Goal: Communication & Community: Share content

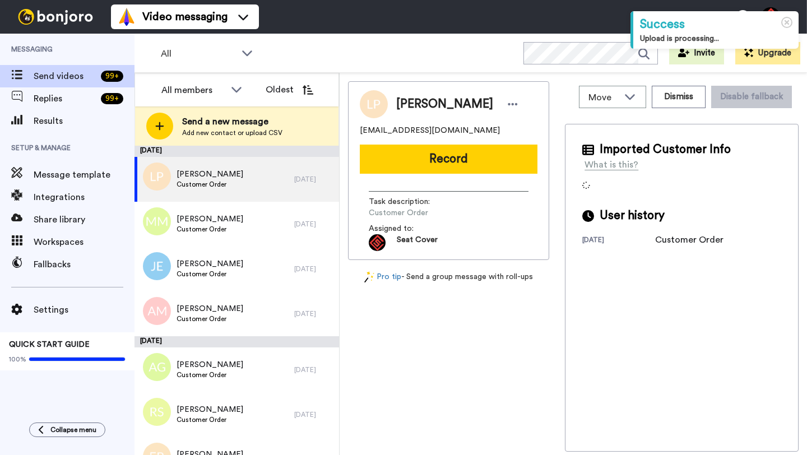
click at [410, 111] on span "[PERSON_NAME]" at bounding box center [444, 104] width 97 height 17
copy span "Liam"
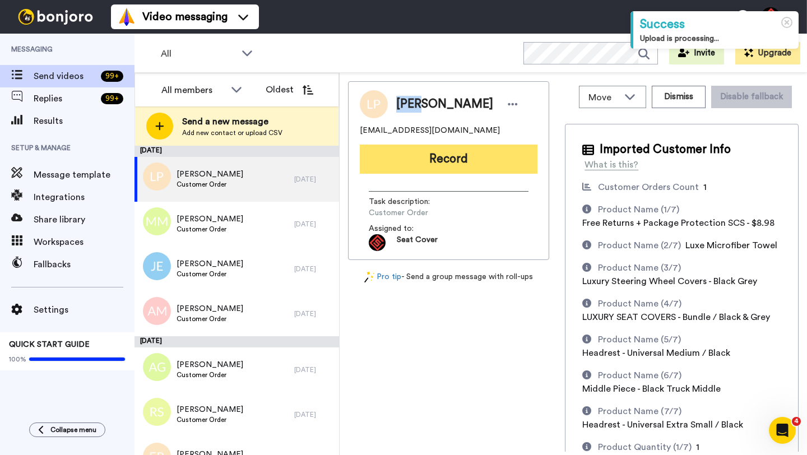
click at [443, 155] on button "Record" at bounding box center [449, 159] width 178 height 29
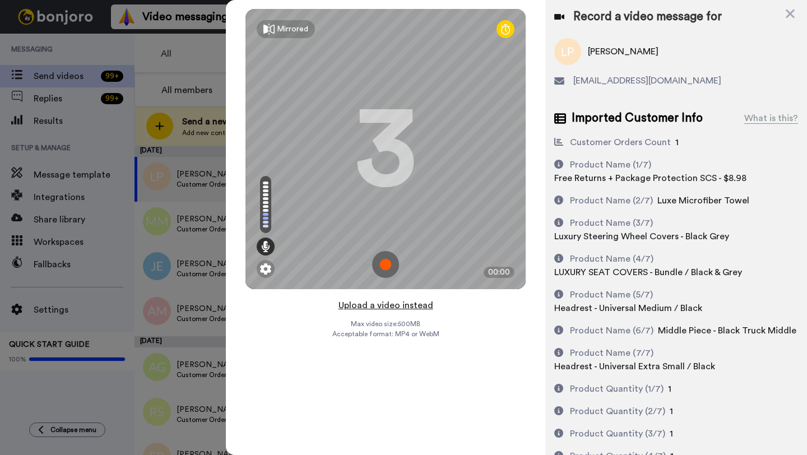
click at [389, 304] on button "Upload a video instead" at bounding box center [385, 305] width 101 height 15
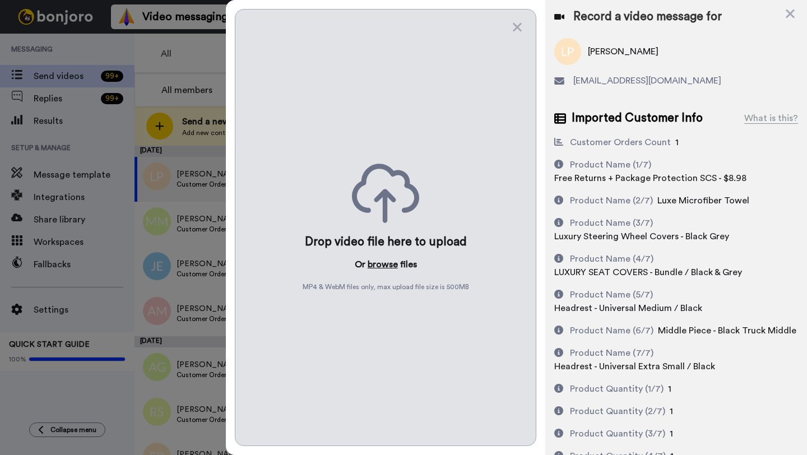
click at [385, 263] on button "browse" at bounding box center [383, 264] width 30 height 13
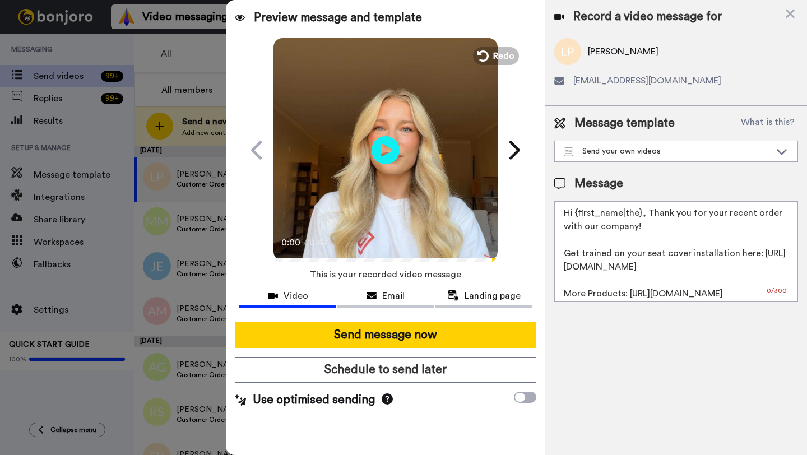
drag, startPoint x: 639, startPoint y: 213, endPoint x: 582, endPoint y: 215, distance: 57.7
click at [582, 215] on textarea "Hi {first_name|the}, Thank you for your recent order with our company! Get trai…" at bounding box center [676, 251] width 244 height 101
paste textarea "Liam"
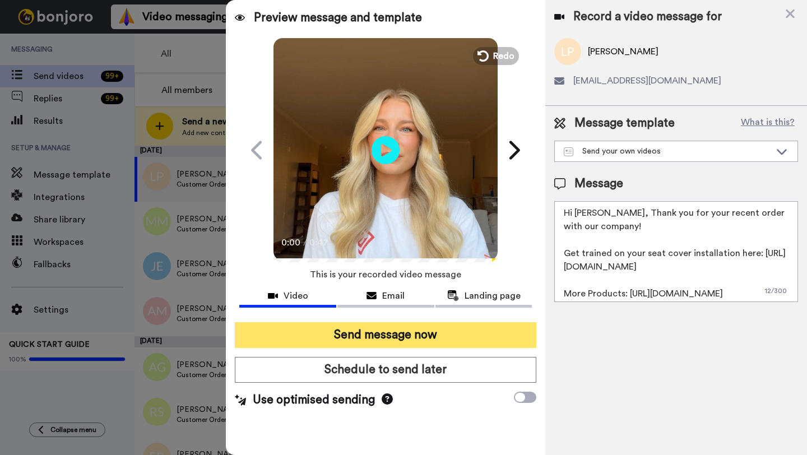
type textarea "Hi Liam, Thank you for your recent order with our company! Get trained on your …"
click at [459, 337] on button "Send message now" at bounding box center [385, 335] width 301 height 26
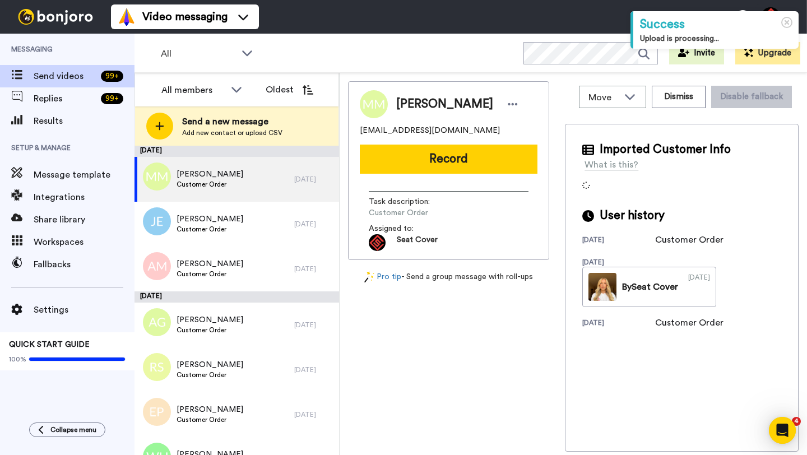
click at [411, 105] on span "[PERSON_NAME]" at bounding box center [444, 104] width 97 height 17
click at [411, 105] on span "Mary Mobley" at bounding box center [444, 104] width 97 height 17
click at [677, 96] on button "Dismiss" at bounding box center [679, 97] width 54 height 22
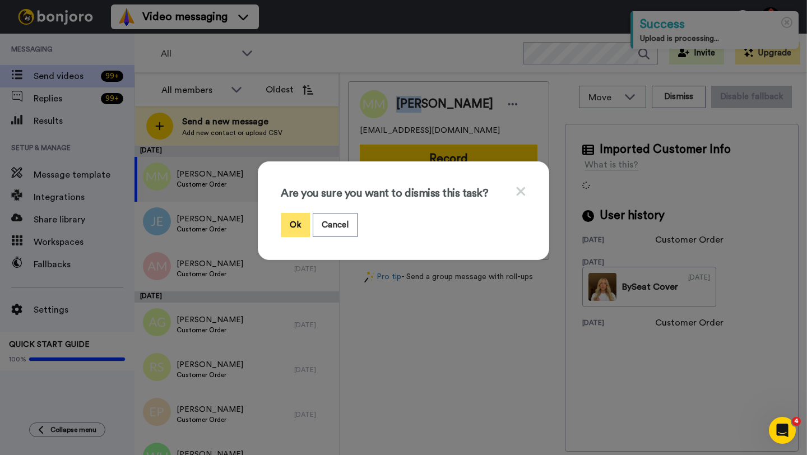
click at [292, 223] on button "Ok" at bounding box center [295, 225] width 29 height 24
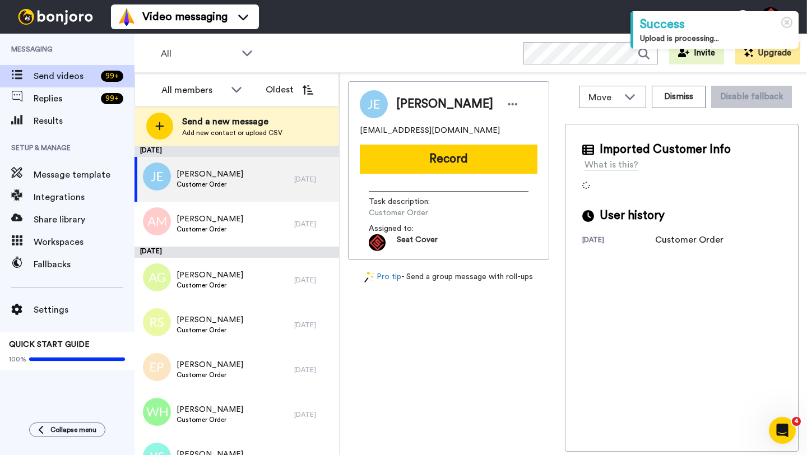
click at [408, 106] on span "Jeffrey Eichenlaub" at bounding box center [444, 104] width 97 height 17
copy span "Jeffrey"
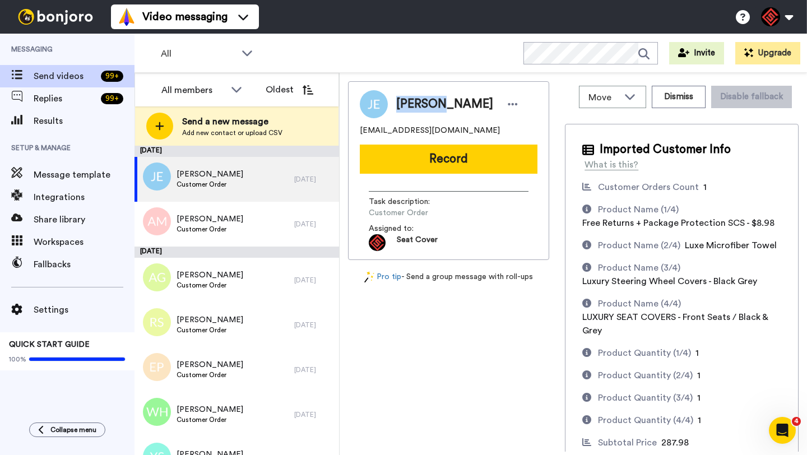
copy span "Jeffrey"
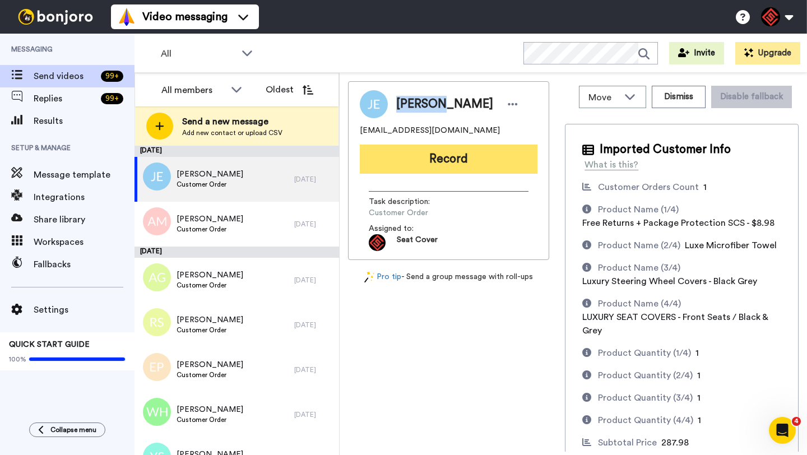
click at [449, 151] on button "Record" at bounding box center [449, 159] width 178 height 29
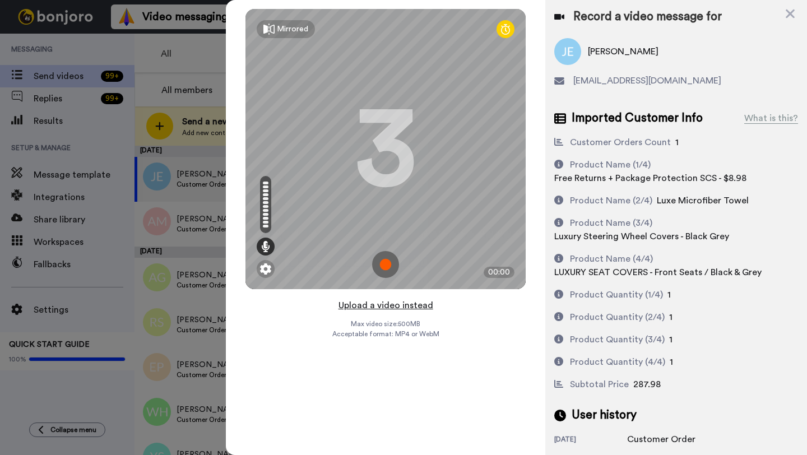
click at [383, 307] on button "Upload a video instead" at bounding box center [385, 305] width 101 height 15
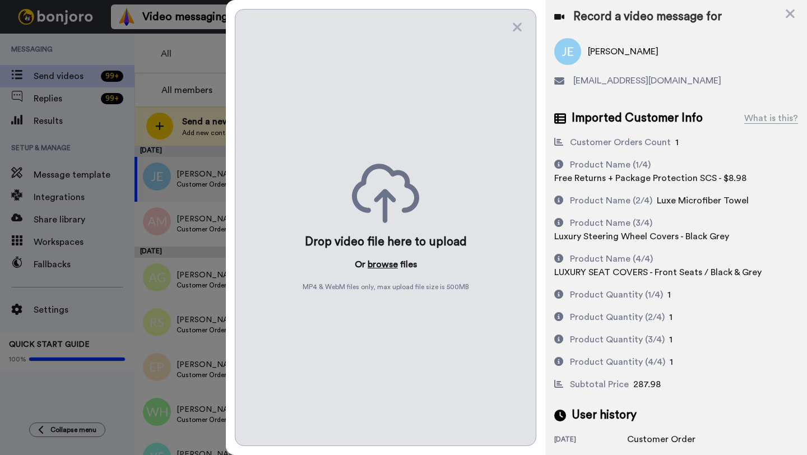
click at [378, 267] on button "browse" at bounding box center [383, 264] width 30 height 13
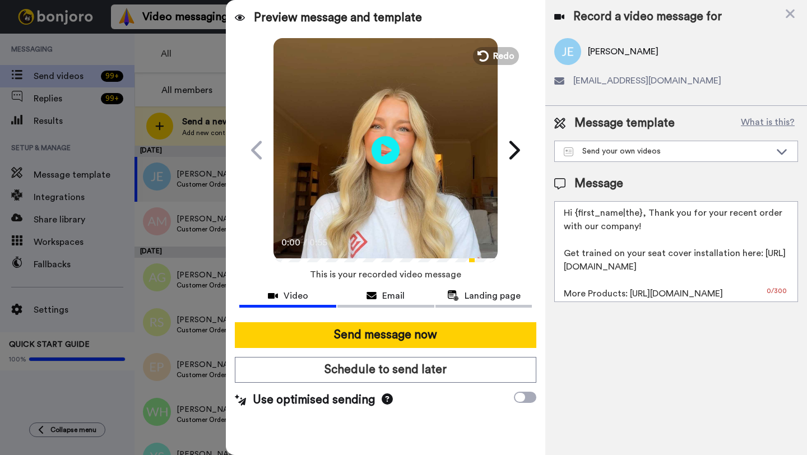
drag, startPoint x: 639, startPoint y: 215, endPoint x: 576, endPoint y: 216, distance: 62.7
click at [576, 216] on textarea "Hi {first_name|the}, Thank you for your recent order with our company! Get trai…" at bounding box center [676, 251] width 244 height 101
paste textarea "Jeffrey"
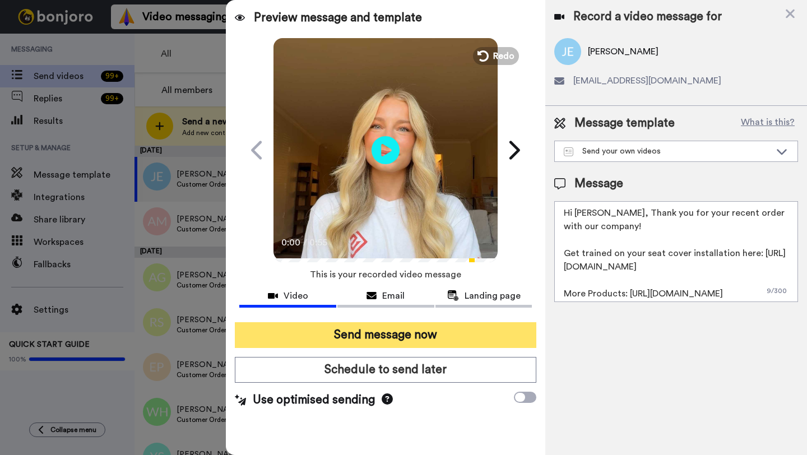
type textarea "Hi Jeffrey, Thank you for your recent order with our company! Get trained on yo…"
click at [442, 340] on button "Send message now" at bounding box center [385, 335] width 301 height 26
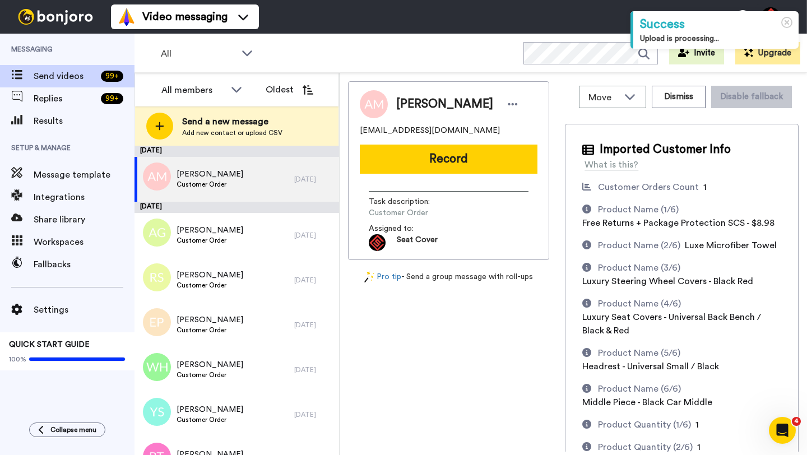
click at [405, 106] on span "Ana Morales" at bounding box center [444, 104] width 97 height 17
copy span "Ana"
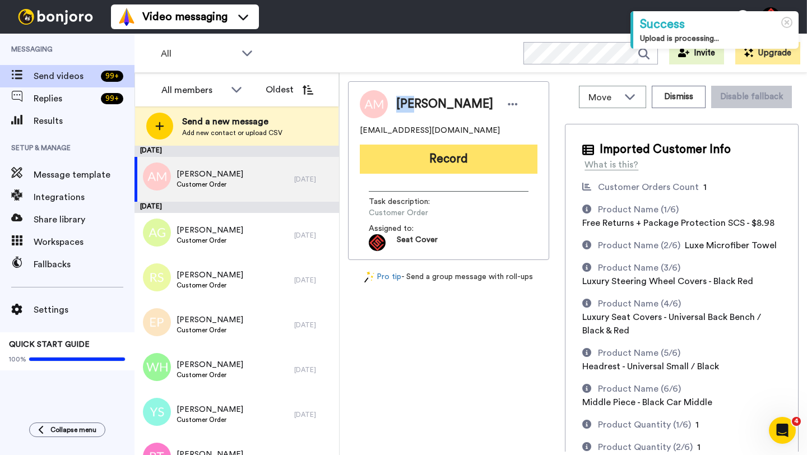
click at [452, 153] on button "Record" at bounding box center [449, 159] width 178 height 29
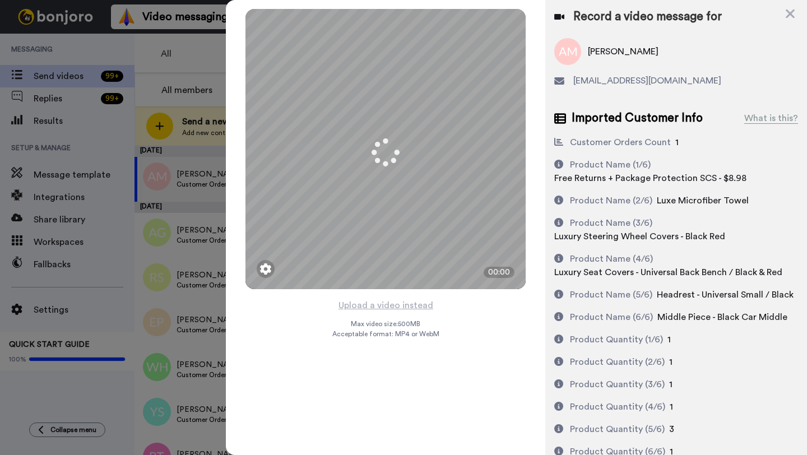
click at [783, 15] on div "Record a video message for" at bounding box center [676, 17] width 244 height 16
click at [792, 17] on icon at bounding box center [789, 14] width 9 height 9
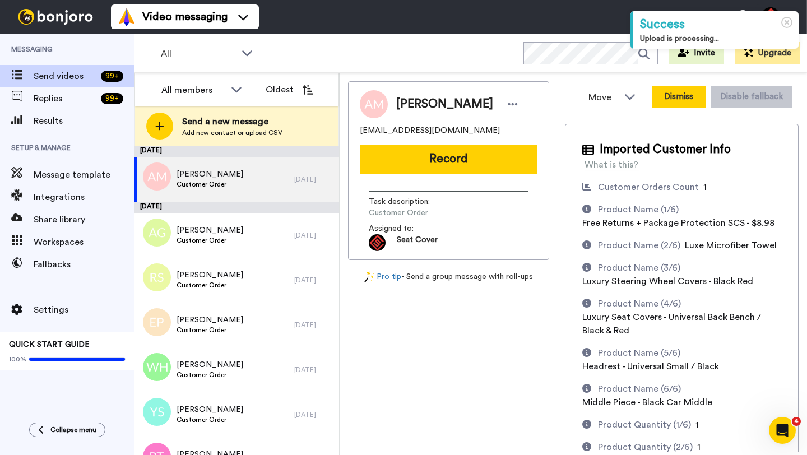
click at [678, 98] on button "Dismiss" at bounding box center [679, 97] width 54 height 22
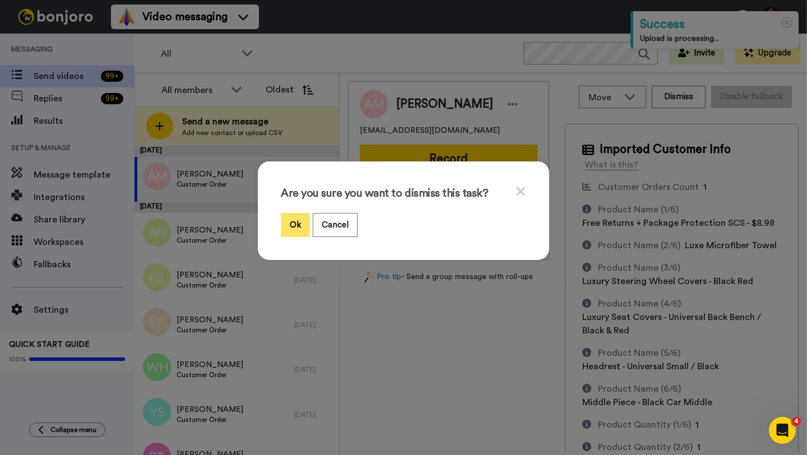
click at [290, 225] on button "Ok" at bounding box center [295, 225] width 29 height 24
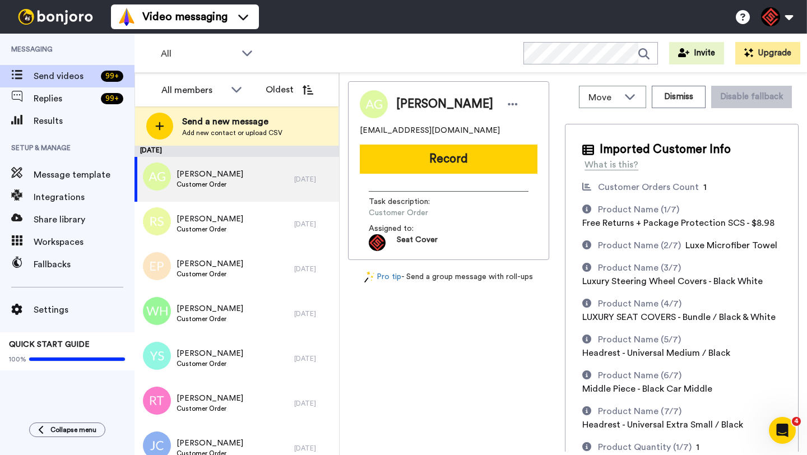
click at [416, 104] on span "Aaron Gomez" at bounding box center [444, 104] width 97 height 17
copy span "Aaron"
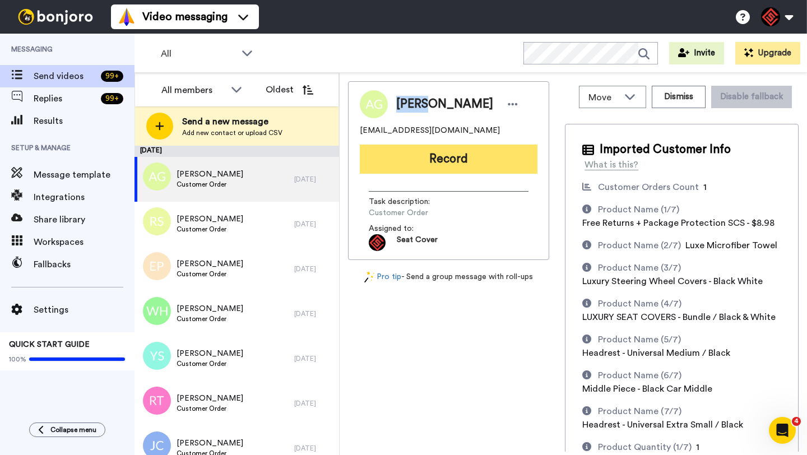
click at [449, 161] on button "Record" at bounding box center [449, 159] width 178 height 29
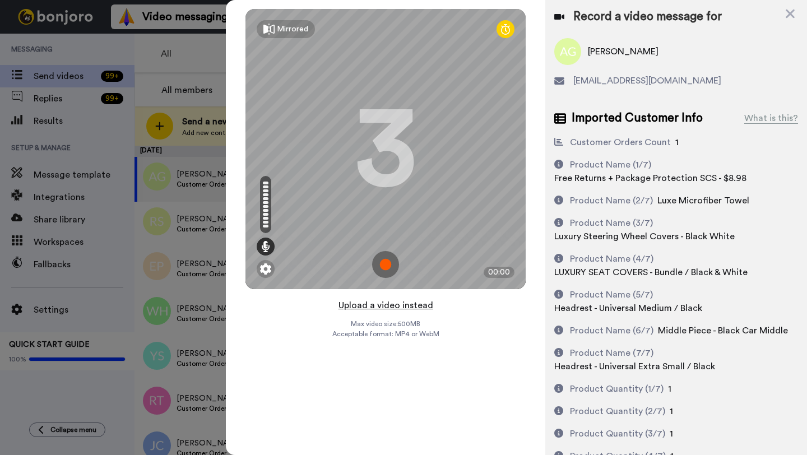
click at [387, 305] on button "Upload a video instead" at bounding box center [385, 305] width 101 height 15
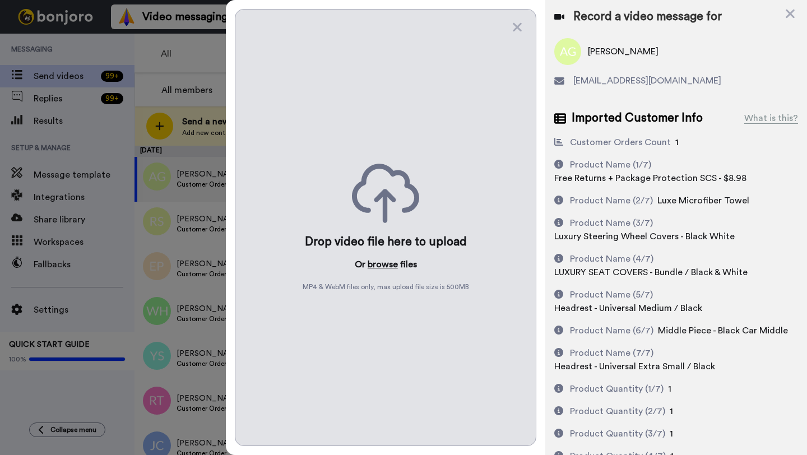
click at [383, 264] on button "browse" at bounding box center [383, 264] width 30 height 13
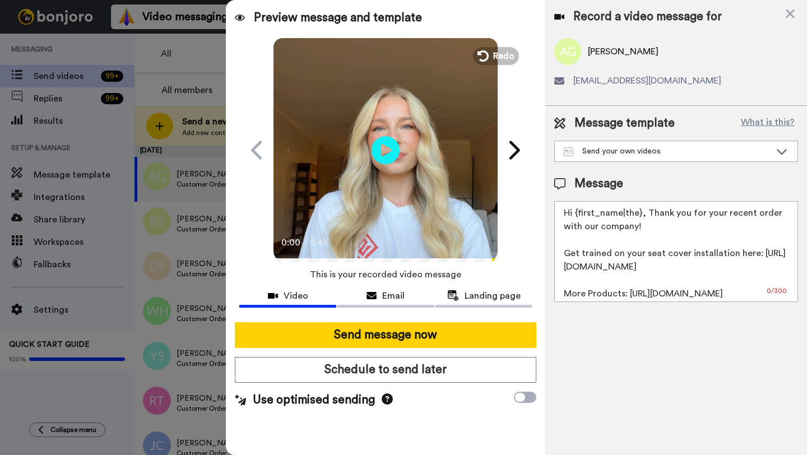
drag, startPoint x: 641, startPoint y: 216, endPoint x: 574, endPoint y: 218, distance: 66.7
click at [574, 218] on textarea "Hi {first_name|the}, Thank you for your recent order with our company! Get trai…" at bounding box center [676, 251] width 244 height 101
paste textarea "Aaron"
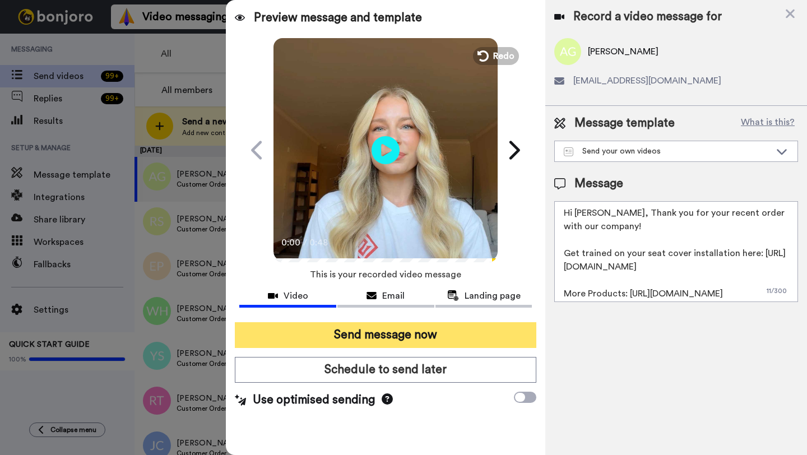
type textarea "Hi Aaron, Thank you for your recent order with our company! Get trained on your…"
click at [410, 341] on button "Send message now" at bounding box center [385, 335] width 301 height 26
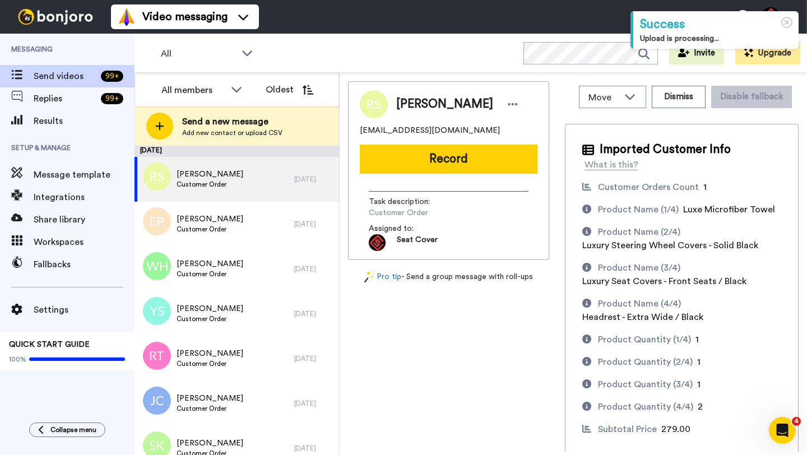
click at [401, 109] on span "[PERSON_NAME]" at bounding box center [444, 104] width 97 height 17
copy span "[PERSON_NAME]"
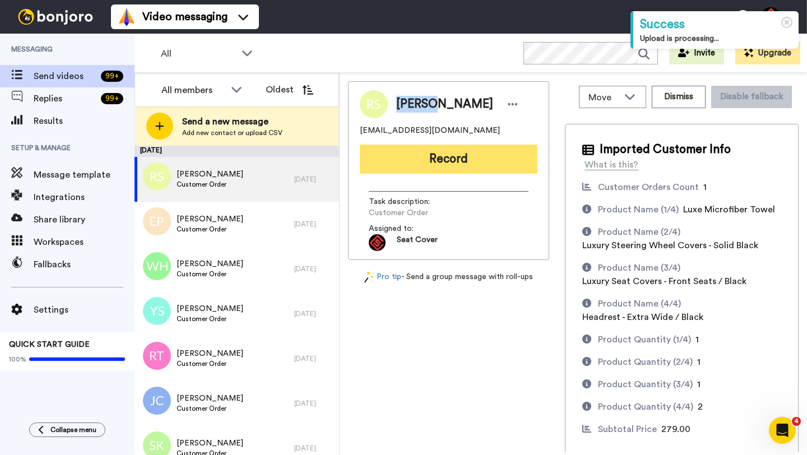
click at [447, 161] on button "Record" at bounding box center [449, 159] width 178 height 29
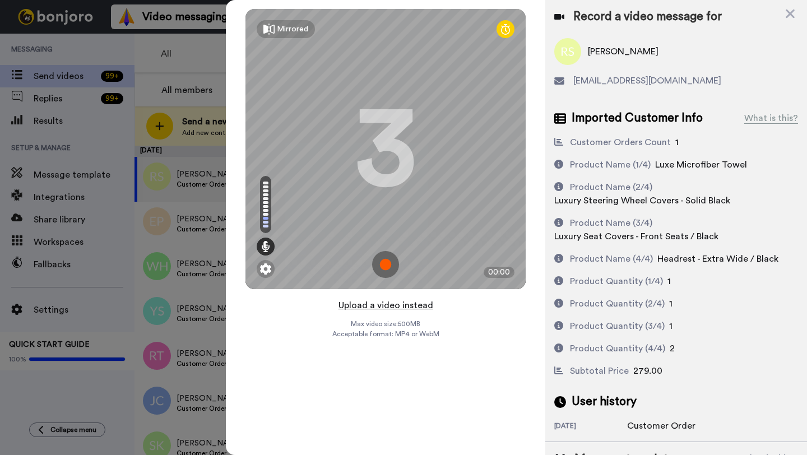
click at [393, 303] on button "Upload a video instead" at bounding box center [385, 305] width 101 height 15
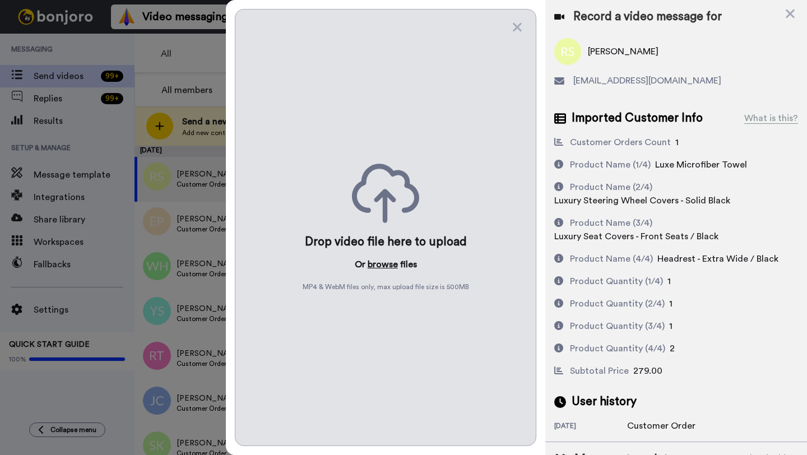
click at [385, 260] on button "browse" at bounding box center [383, 264] width 30 height 13
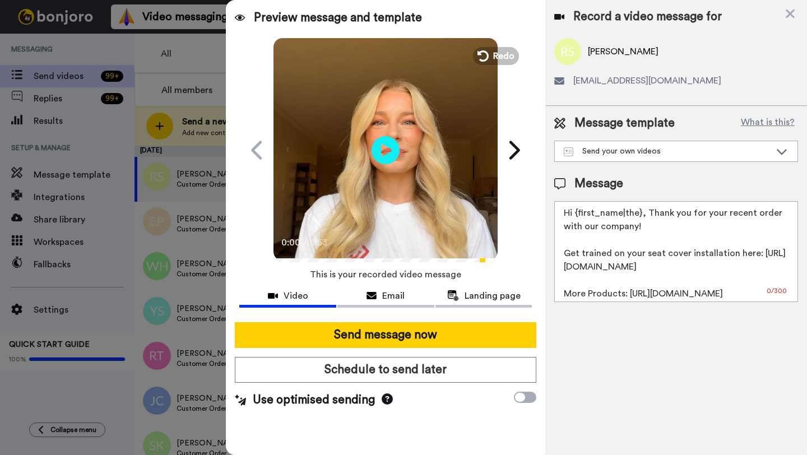
drag, startPoint x: 641, startPoint y: 215, endPoint x: 576, endPoint y: 216, distance: 65.6
click at [576, 216] on textarea "Hi {first_name|the}, Thank you for your recent order with our company! Get trai…" at bounding box center [676, 251] width 244 height 101
paste textarea "Robert"
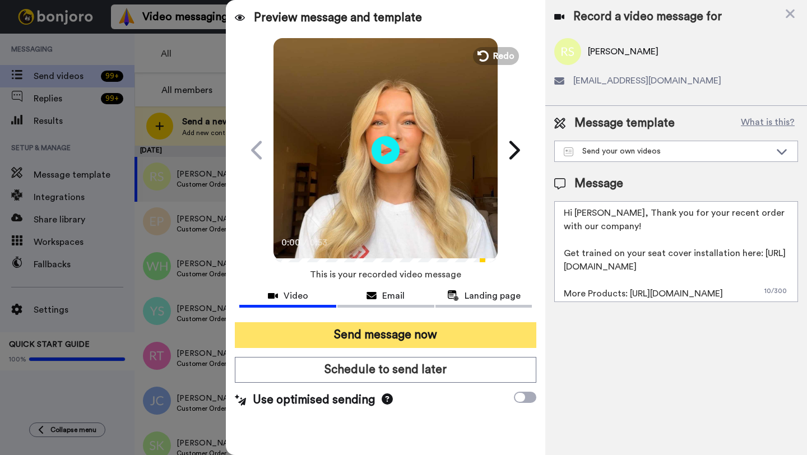
type textarea "Hi Robert, Thank you for your recent order with our company! Get trained on you…"
click at [460, 344] on button "Send message now" at bounding box center [385, 335] width 301 height 26
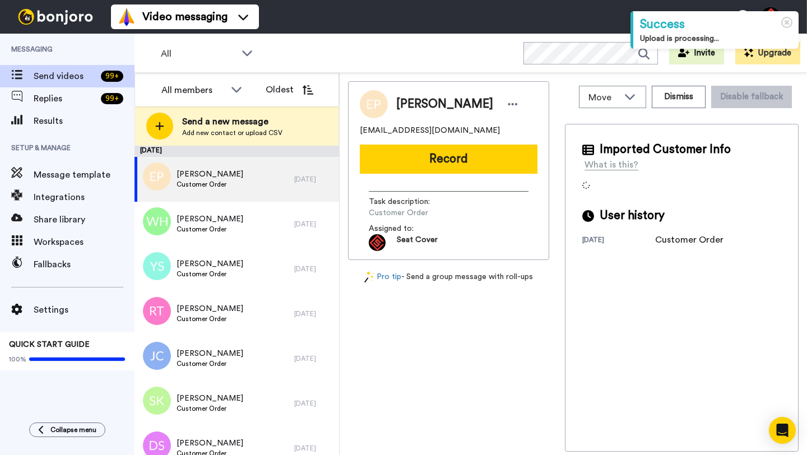
click at [410, 106] on span "Ernest Pickering" at bounding box center [444, 104] width 97 height 17
copy span "Ernest"
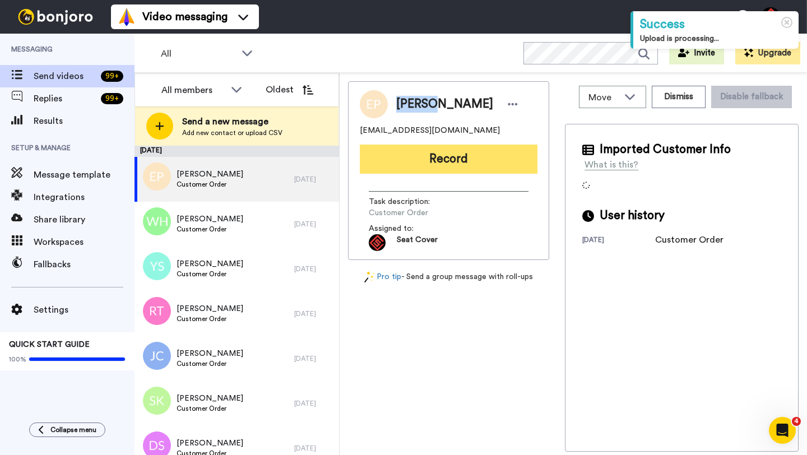
click at [443, 155] on button "Record" at bounding box center [449, 159] width 178 height 29
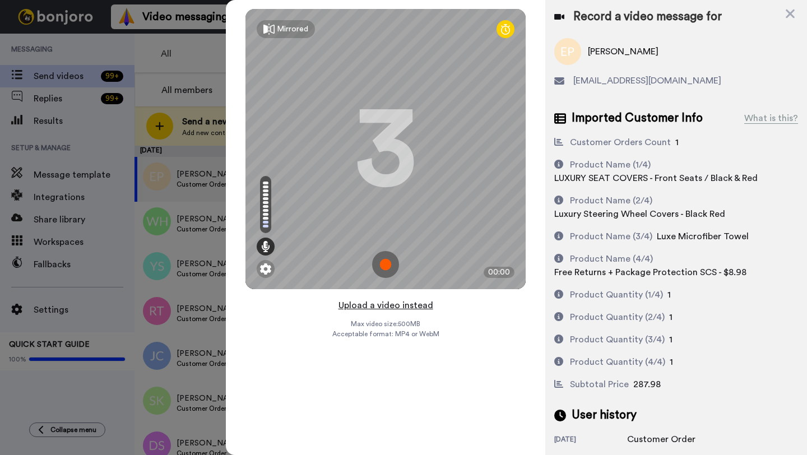
click at [387, 306] on button "Upload a video instead" at bounding box center [385, 305] width 101 height 15
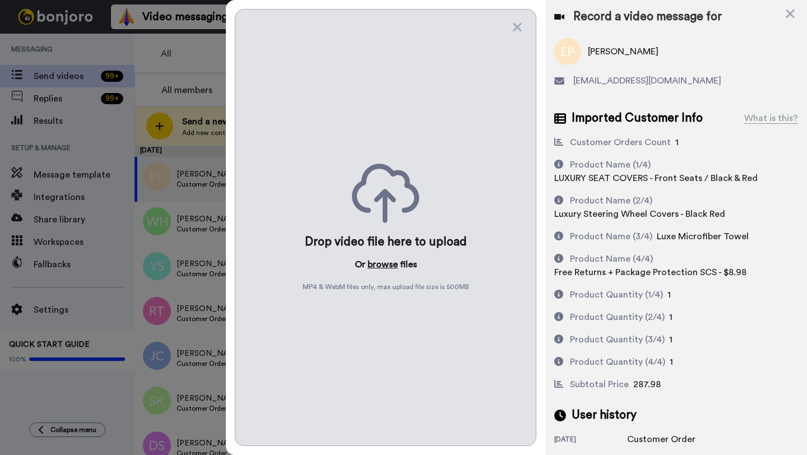
click at [383, 264] on button "browse" at bounding box center [383, 264] width 30 height 13
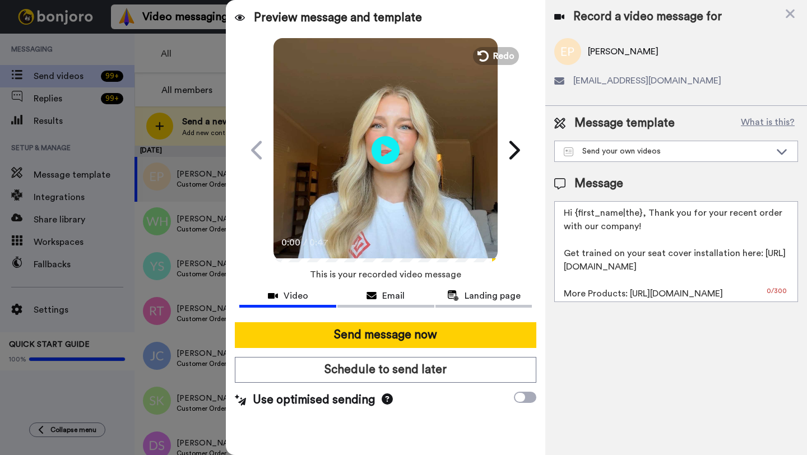
drag, startPoint x: 640, startPoint y: 215, endPoint x: 576, endPoint y: 216, distance: 63.9
click at [576, 216] on textarea "Hi {first_name|the}, Thank you for your recent order with our company! Get trai…" at bounding box center [676, 251] width 244 height 101
paste textarea "Ernest"
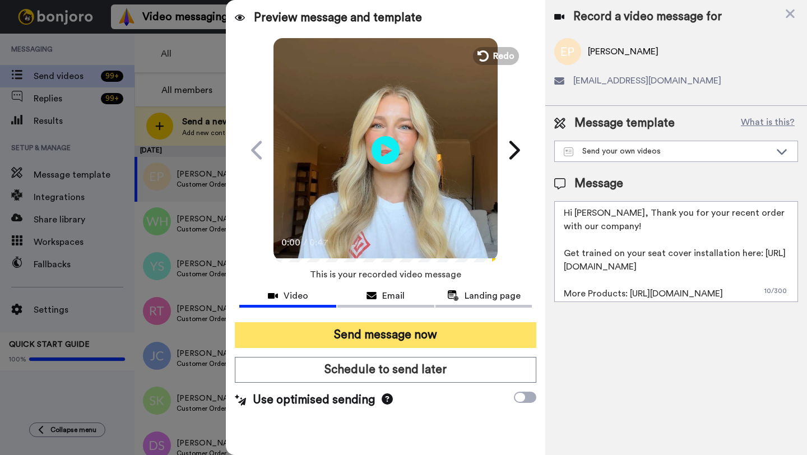
type textarea "Hi Ernest, Thank you for your recent order with our company! Get trained on you…"
click at [439, 331] on button "Send message now" at bounding box center [385, 335] width 301 height 26
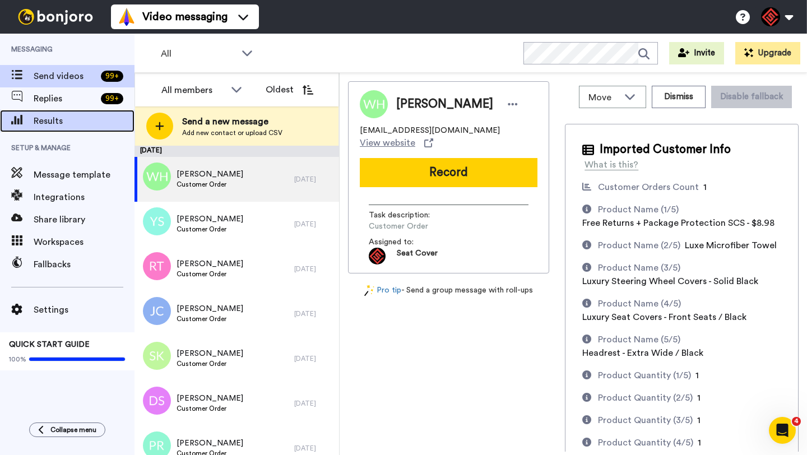
click at [57, 127] on span "Results" at bounding box center [84, 120] width 101 height 13
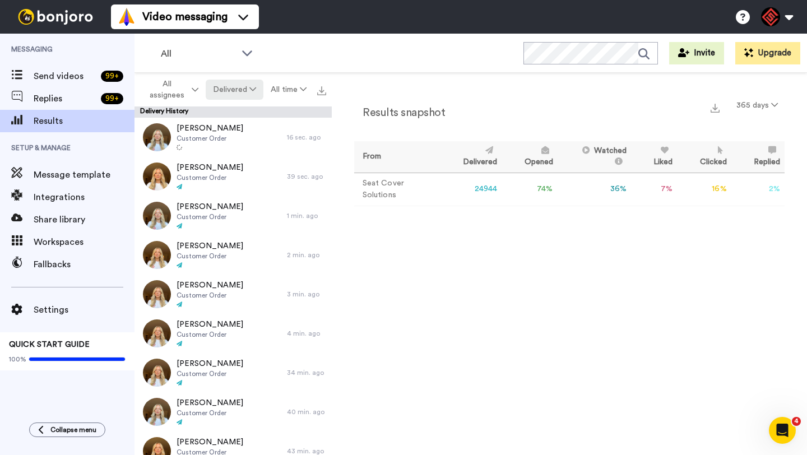
click at [240, 94] on button "Delivered" at bounding box center [235, 90] width 58 height 20
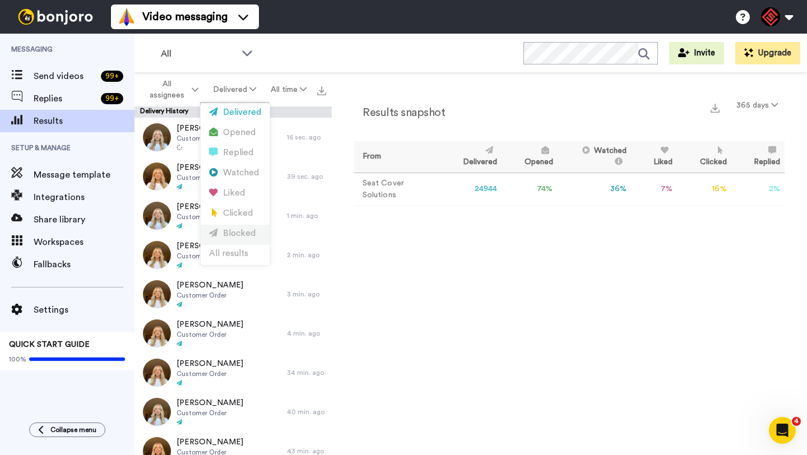
click at [239, 239] on div "Blocked" at bounding box center [235, 233] width 52 height 12
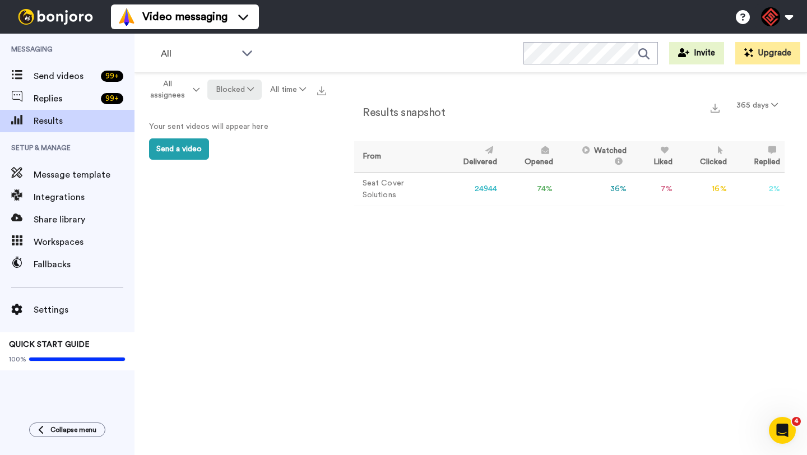
click at [232, 92] on button "Blocked" at bounding box center [234, 90] width 54 height 20
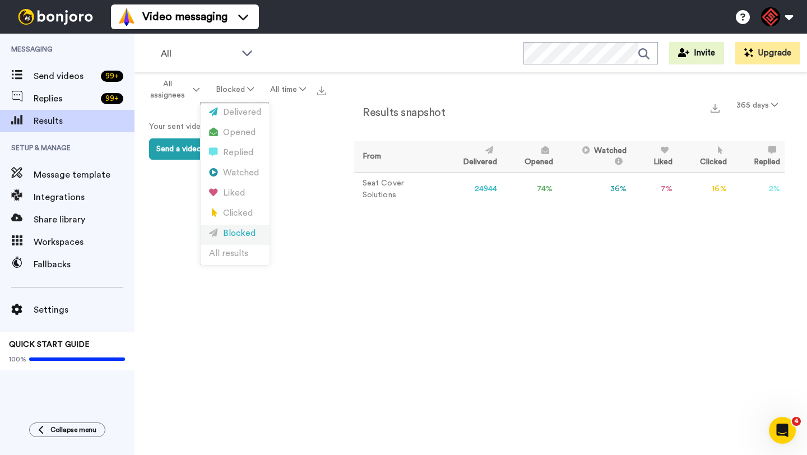
click at [234, 231] on div "Blocked" at bounding box center [235, 233] width 52 height 12
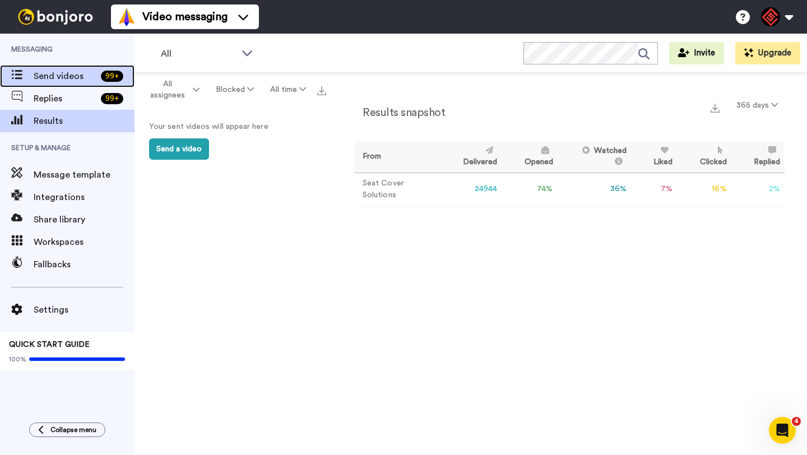
click at [47, 69] on span "Send videos" at bounding box center [65, 75] width 63 height 13
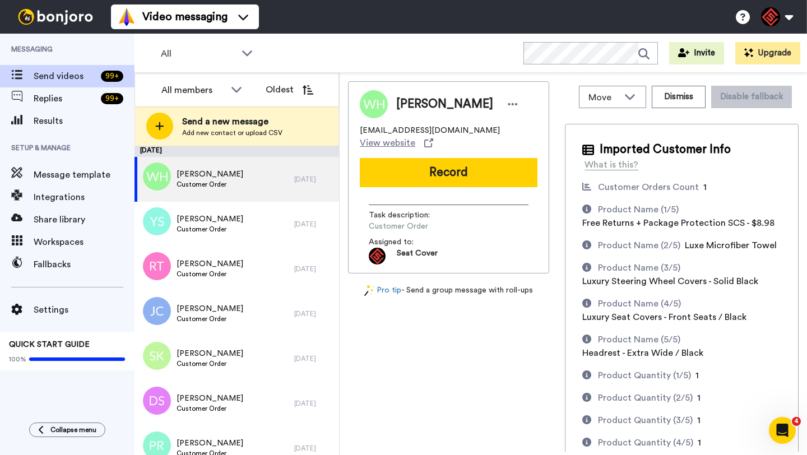
click at [403, 104] on span "Wayne Henry" at bounding box center [444, 104] width 97 height 17
copy span "Wayne"
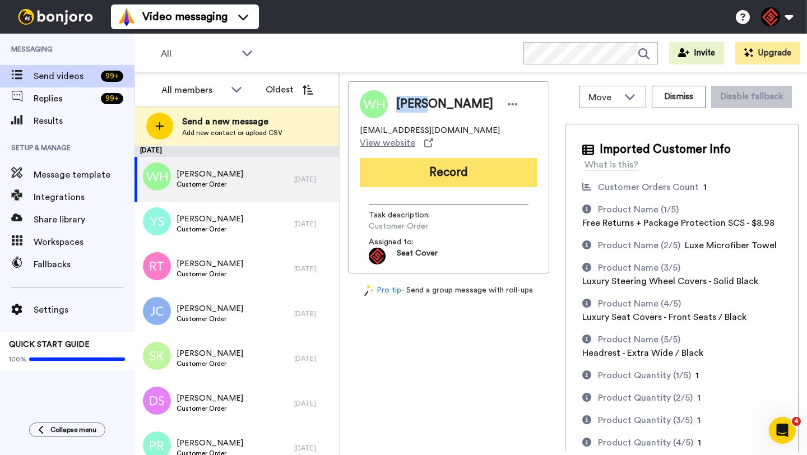
click at [426, 164] on button "Record" at bounding box center [449, 172] width 178 height 29
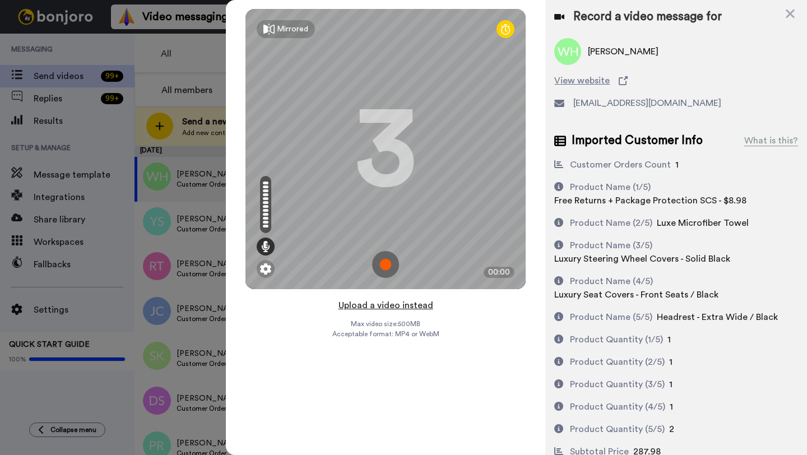
click at [368, 308] on button "Upload a video instead" at bounding box center [385, 305] width 101 height 15
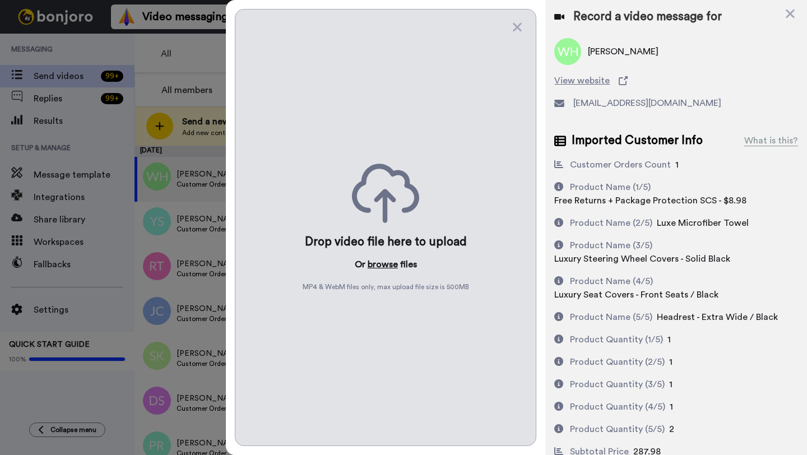
click at [380, 264] on button "browse" at bounding box center [383, 264] width 30 height 13
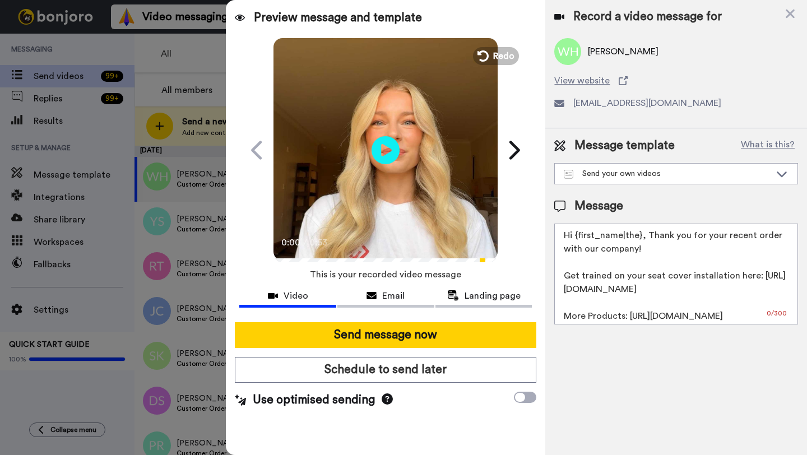
drag, startPoint x: 640, startPoint y: 238, endPoint x: 575, endPoint y: 239, distance: 65.0
click at [575, 239] on textarea "Hi {first_name|the}, Thank you for your recent order with our company! Get trai…" at bounding box center [676, 274] width 244 height 101
paste textarea "Wayne"
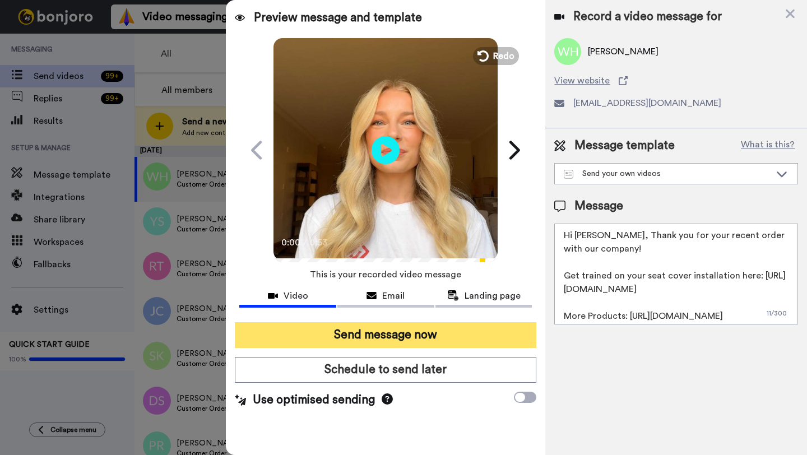
type textarea "Hi Wayne, Thank you for your recent order with our company! Get trained on your…"
click at [445, 325] on button "Send message now" at bounding box center [385, 335] width 301 height 26
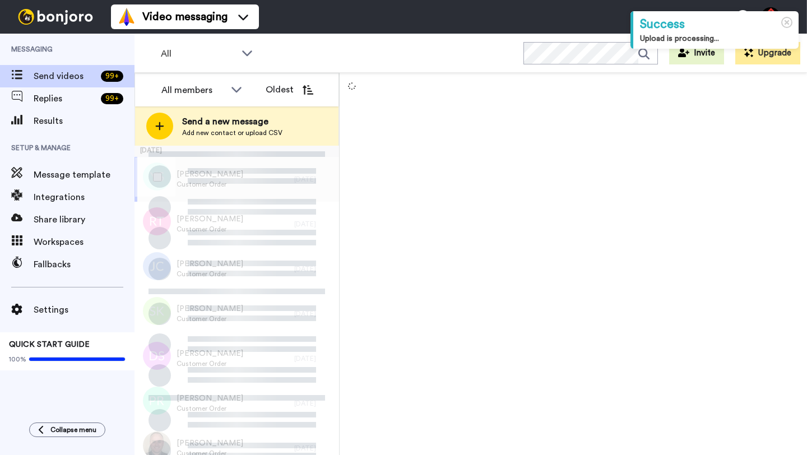
click at [274, 187] on div "[PERSON_NAME] Customer Order" at bounding box center [214, 179] width 160 height 45
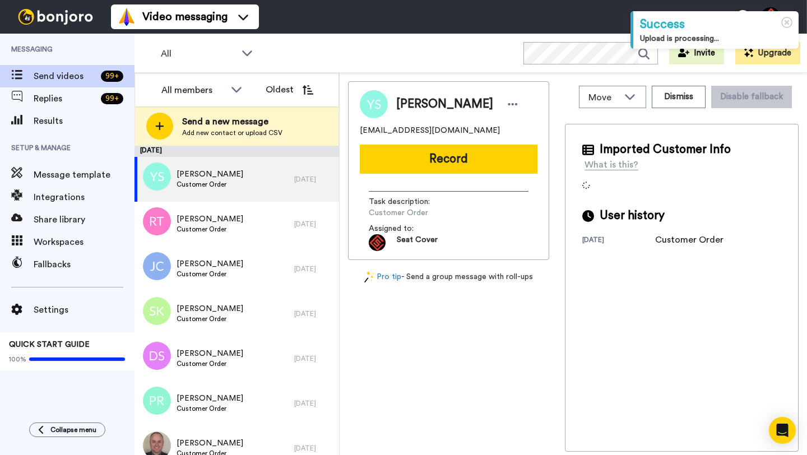
click at [406, 108] on span "Yuri Sanow" at bounding box center [444, 104] width 97 height 17
copy span "Yuri"
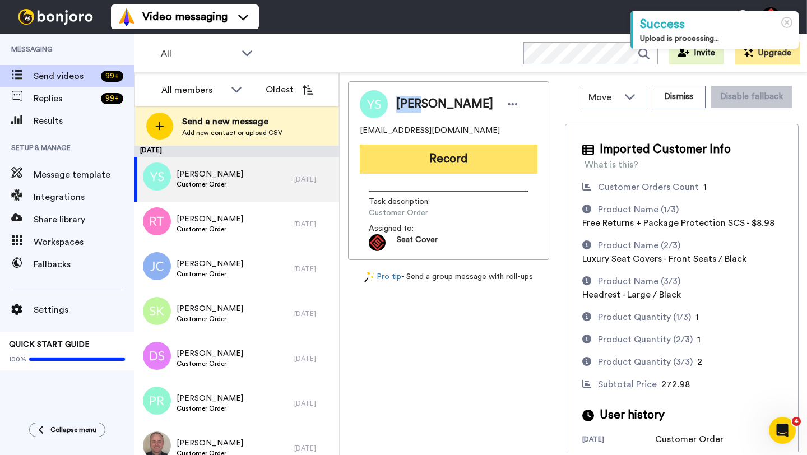
click at [467, 169] on button "Record" at bounding box center [449, 159] width 178 height 29
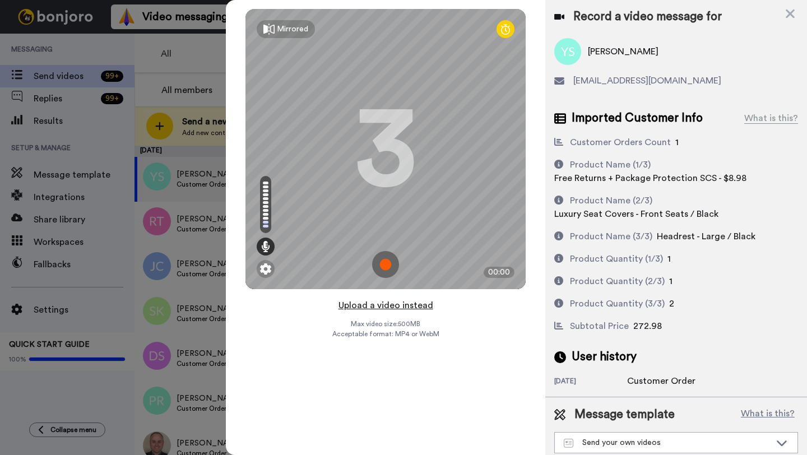
click at [364, 311] on button "Upload a video instead" at bounding box center [385, 305] width 101 height 15
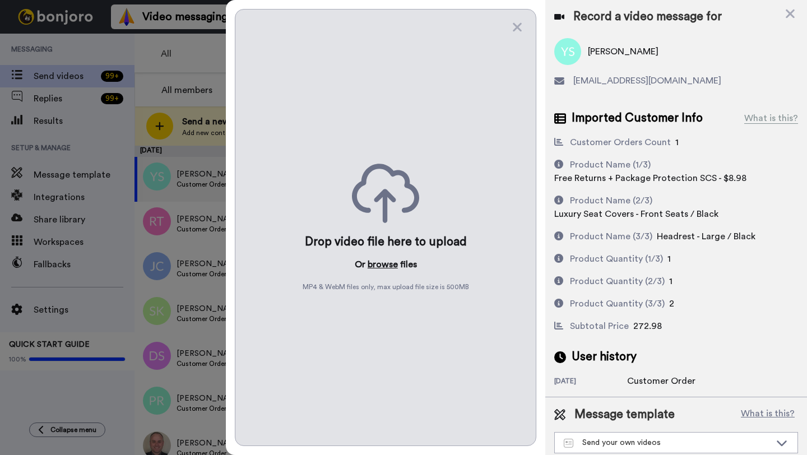
click at [375, 268] on button "browse" at bounding box center [383, 264] width 30 height 13
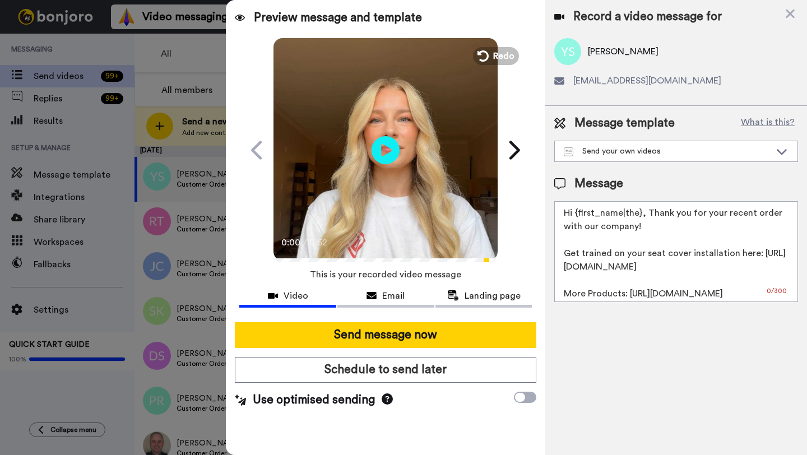
drag, startPoint x: 640, startPoint y: 213, endPoint x: 578, endPoint y: 212, distance: 62.8
click at [578, 212] on textarea "Hi {first_name|the}, Thank you for your recent order with our company! Get trai…" at bounding box center [676, 251] width 244 height 101
paste textarea "Yuri"
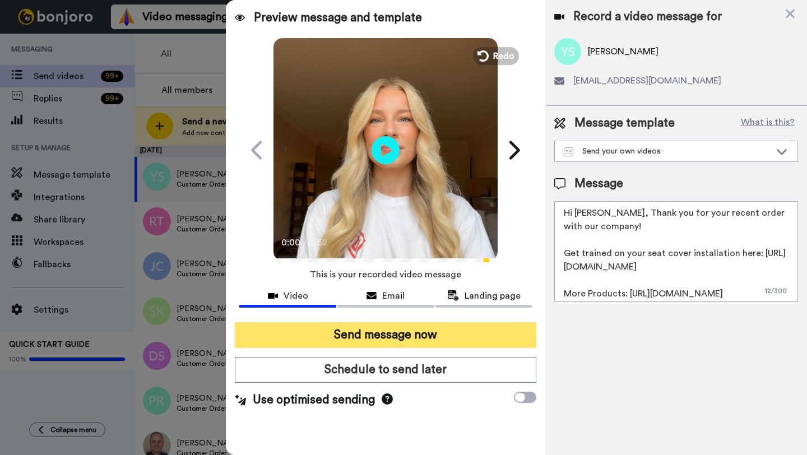
type textarea "Hi Yuri, Thank you for your recent order with our company! Get trained on your …"
click at [452, 342] on button "Send message now" at bounding box center [385, 335] width 301 height 26
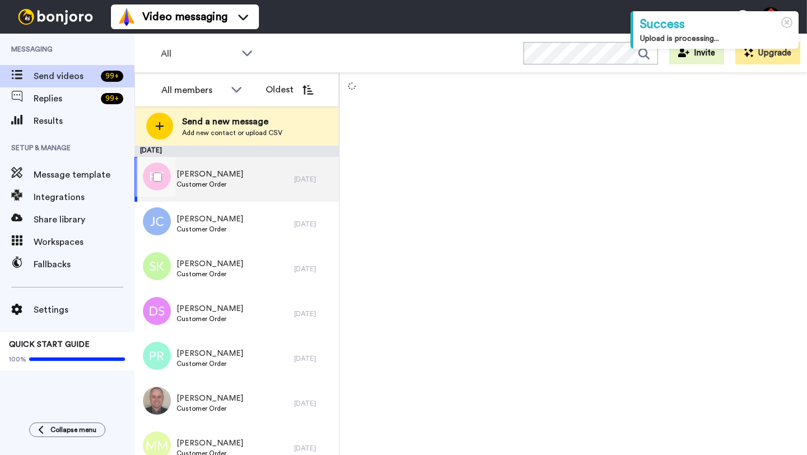
click at [238, 180] on span "Customer Order" at bounding box center [209, 184] width 67 height 9
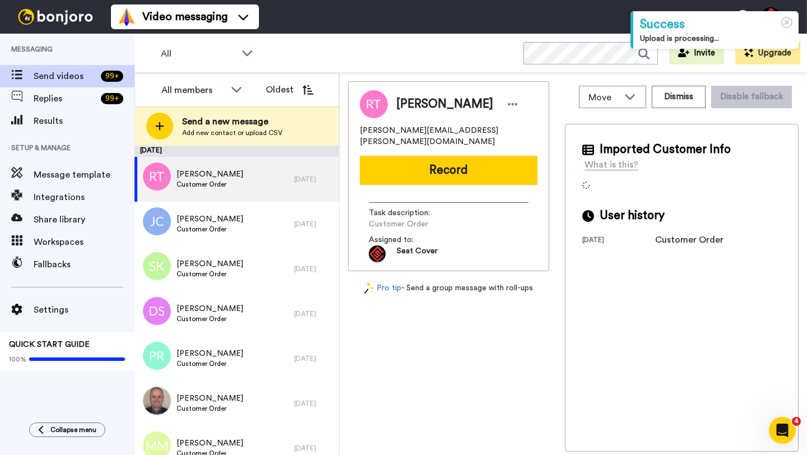
click at [417, 104] on span "[PERSON_NAME]" at bounding box center [444, 104] width 97 height 17
copy span "[PERSON_NAME]"
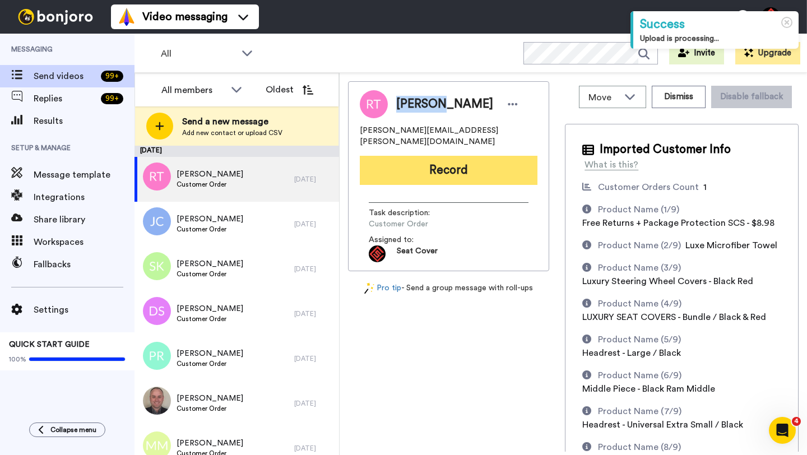
click at [444, 163] on button "Record" at bounding box center [449, 170] width 178 height 29
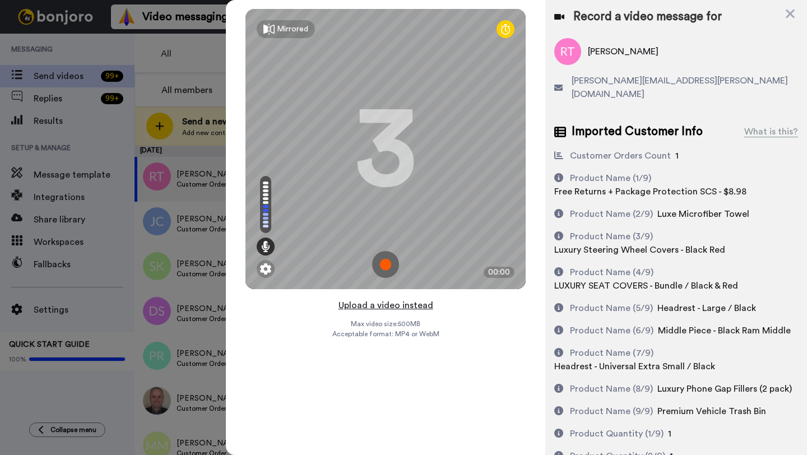
click at [383, 305] on button "Upload a video instead" at bounding box center [385, 305] width 101 height 15
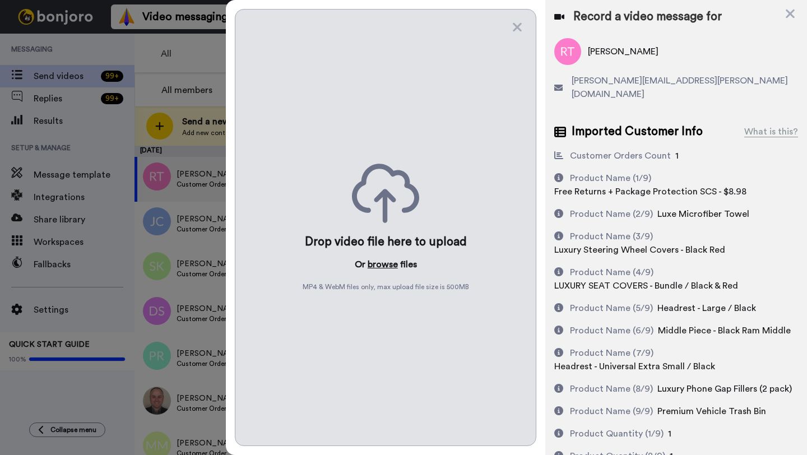
click at [380, 261] on button "browse" at bounding box center [383, 264] width 30 height 13
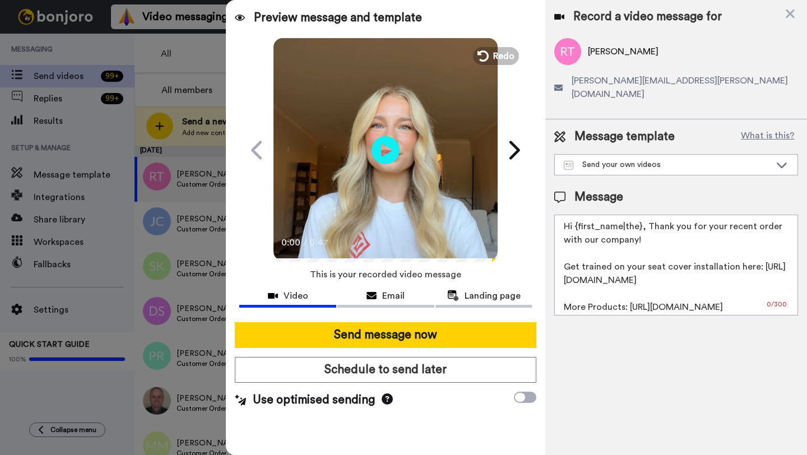
drag, startPoint x: 640, startPoint y: 215, endPoint x: 576, endPoint y: 215, distance: 64.4
click at [576, 215] on textarea "Hi {first_name|the}, Thank you for your recent order with our company! Get trai…" at bounding box center [676, 265] width 244 height 101
paste textarea "Raymond"
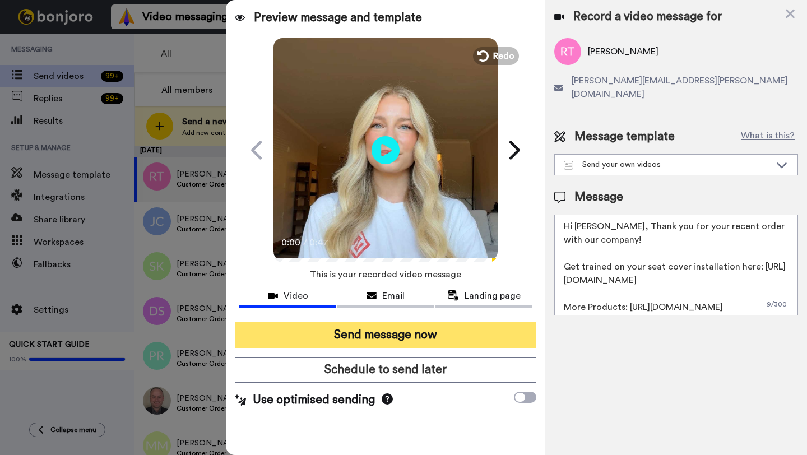
type textarea "Hi Raymond, Thank you for your recent order with our company! Get trained on yo…"
click at [416, 343] on button "Send message now" at bounding box center [385, 335] width 301 height 26
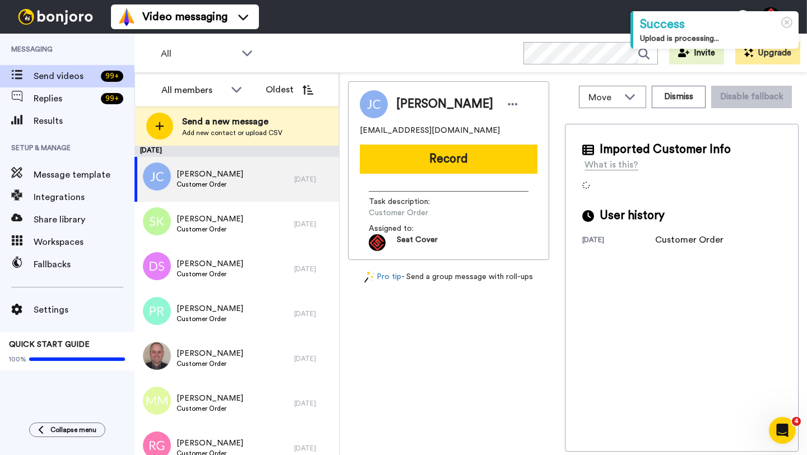
click at [411, 108] on span "John Castilleja" at bounding box center [444, 104] width 97 height 17
copy span "John"
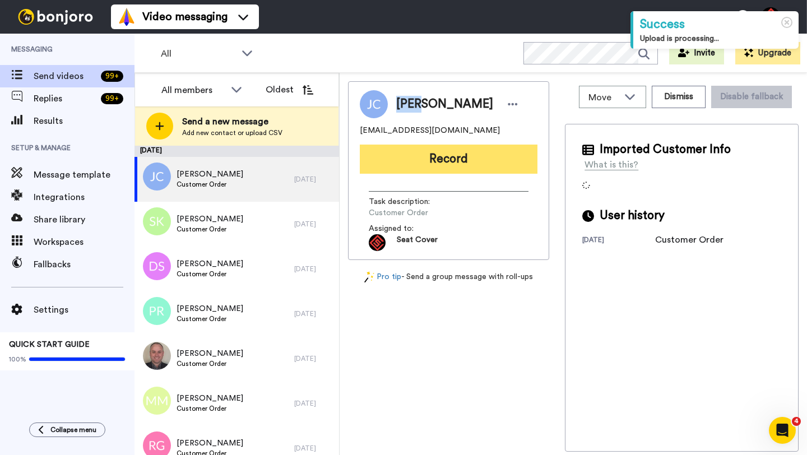
click at [445, 165] on button "Record" at bounding box center [449, 159] width 178 height 29
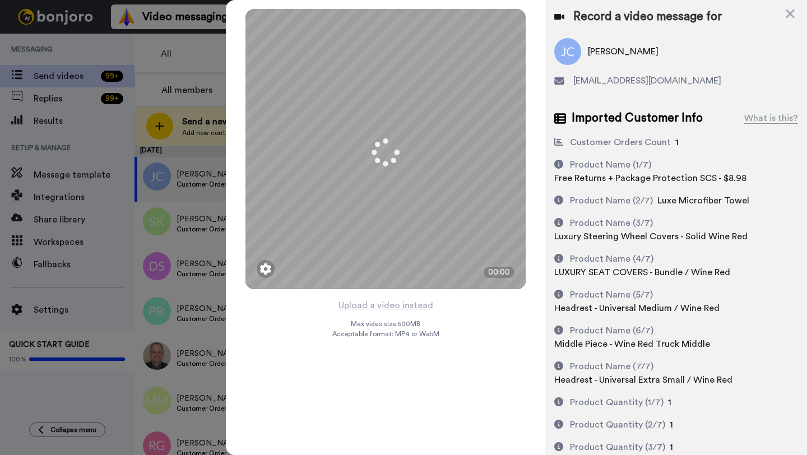
click at [382, 306] on button "Upload a video instead" at bounding box center [385, 305] width 101 height 15
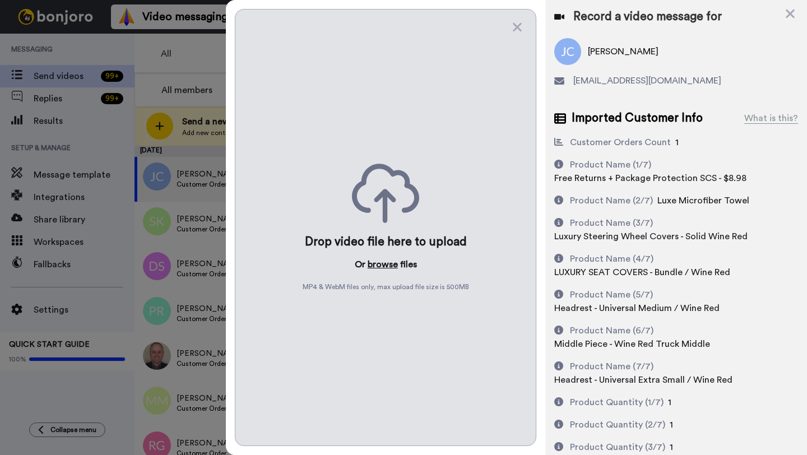
click at [383, 262] on button "browse" at bounding box center [383, 264] width 30 height 13
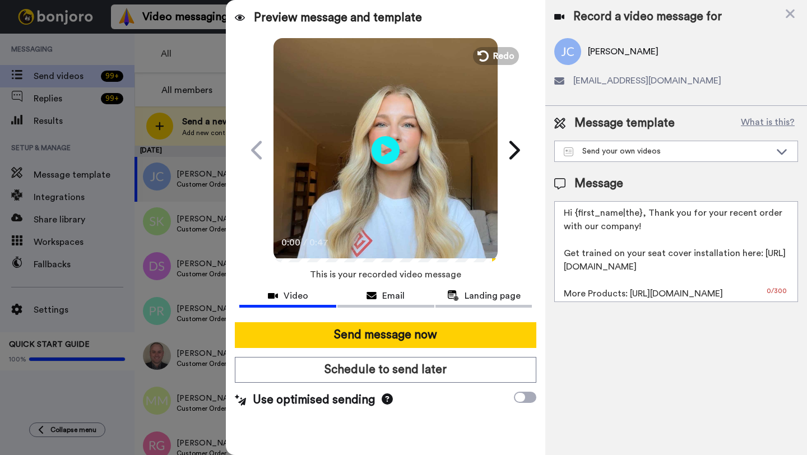
drag, startPoint x: 639, startPoint y: 216, endPoint x: 575, endPoint y: 217, distance: 63.9
click at [575, 217] on textarea "Hi {first_name|the}, Thank you for your recent order with our company! Get trai…" at bounding box center [676, 251] width 244 height 101
paste textarea "John"
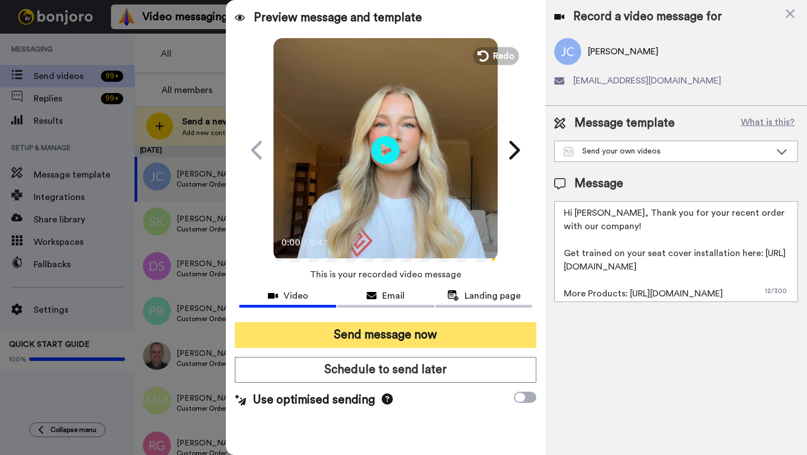
type textarea "Hi John, Thank you for your recent order with our company! Get trained on your …"
click at [439, 325] on button "Send message now" at bounding box center [385, 335] width 301 height 26
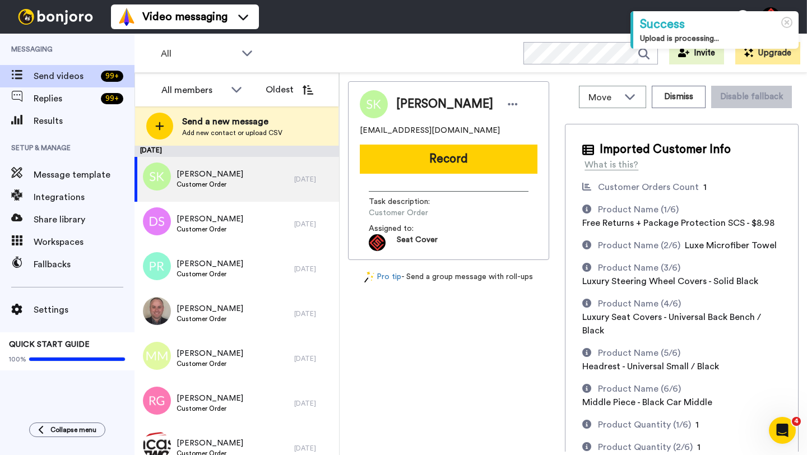
click at [411, 106] on span "[PERSON_NAME]" at bounding box center [444, 104] width 97 height 17
copy span "[PERSON_NAME]"
click at [683, 97] on button "Dismiss" at bounding box center [679, 97] width 54 height 22
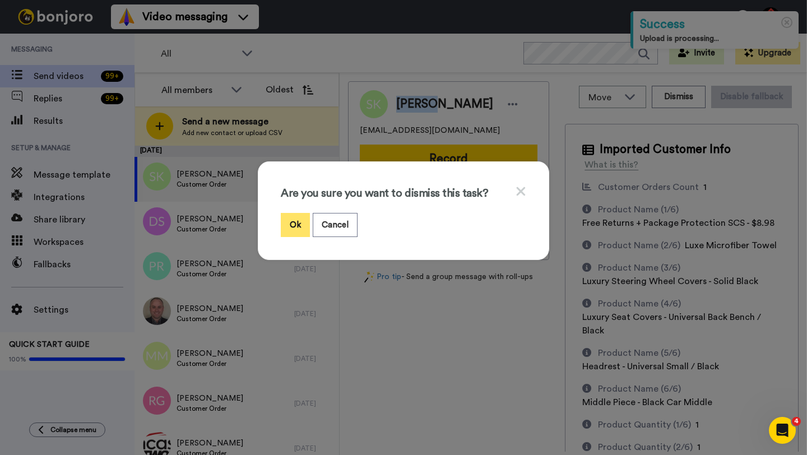
click at [293, 223] on button "Ok" at bounding box center [295, 225] width 29 height 24
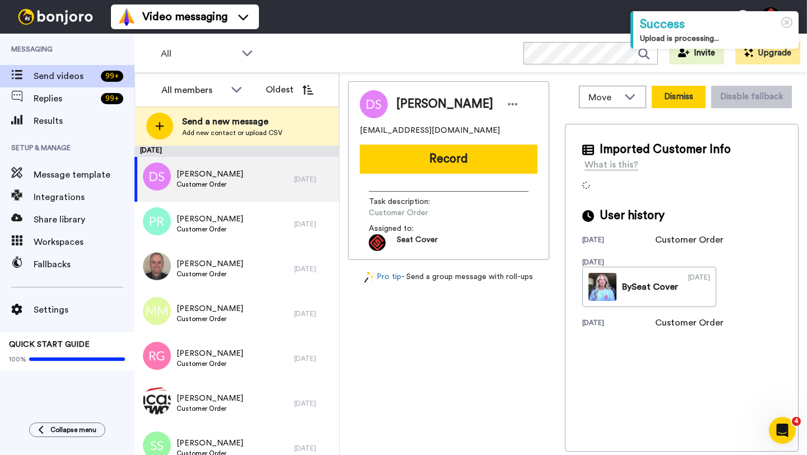
click at [682, 99] on button "Dismiss" at bounding box center [679, 97] width 54 height 22
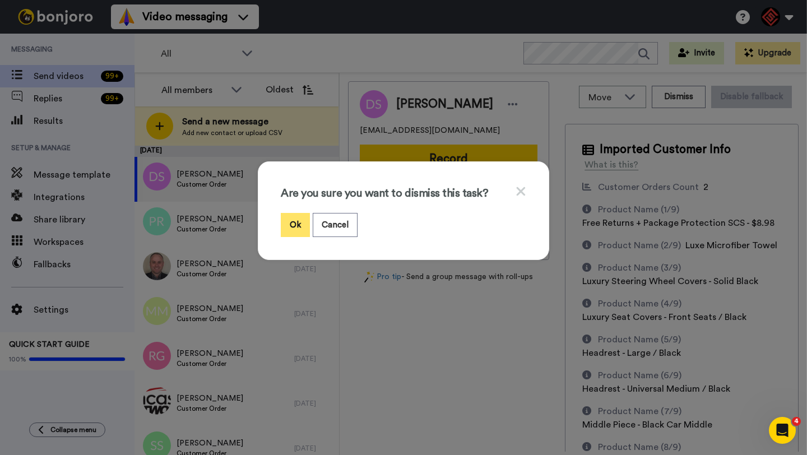
click at [299, 219] on button "Ok" at bounding box center [295, 225] width 29 height 24
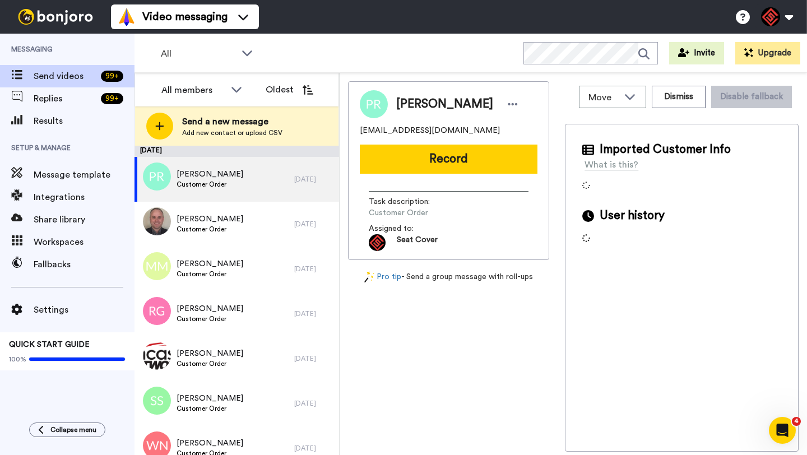
click at [407, 106] on span "Peter B Ripley" at bounding box center [444, 104] width 97 height 17
copy span "Peter"
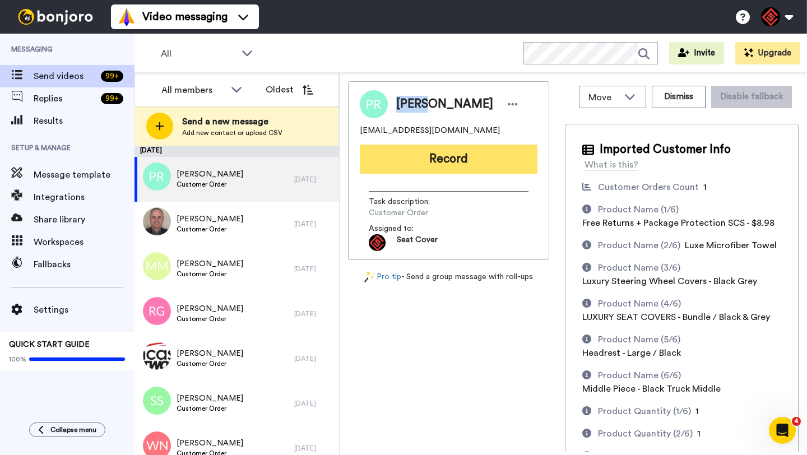
click at [429, 168] on button "Record" at bounding box center [449, 159] width 178 height 29
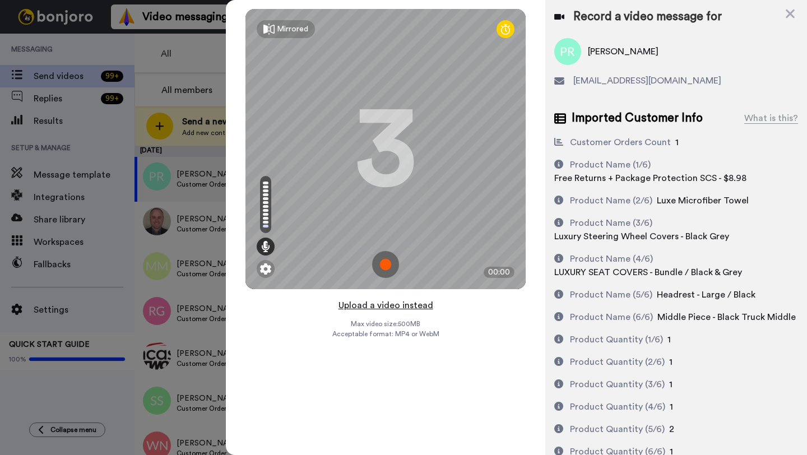
click at [380, 304] on button "Upload a video instead" at bounding box center [385, 305] width 101 height 15
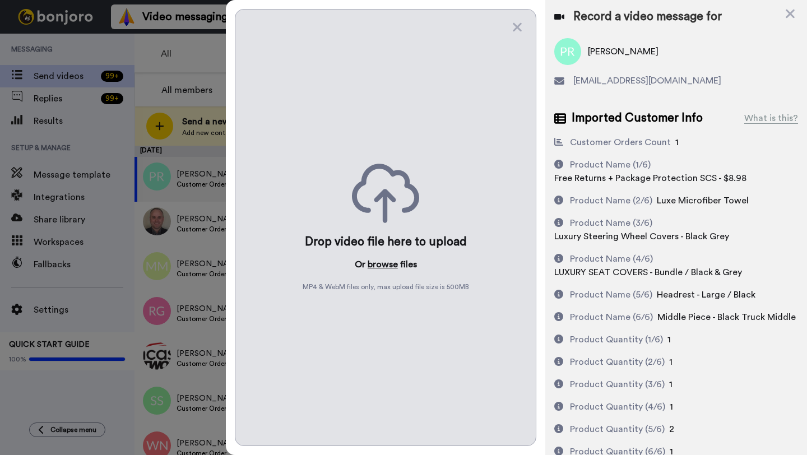
click at [373, 263] on button "browse" at bounding box center [383, 264] width 30 height 13
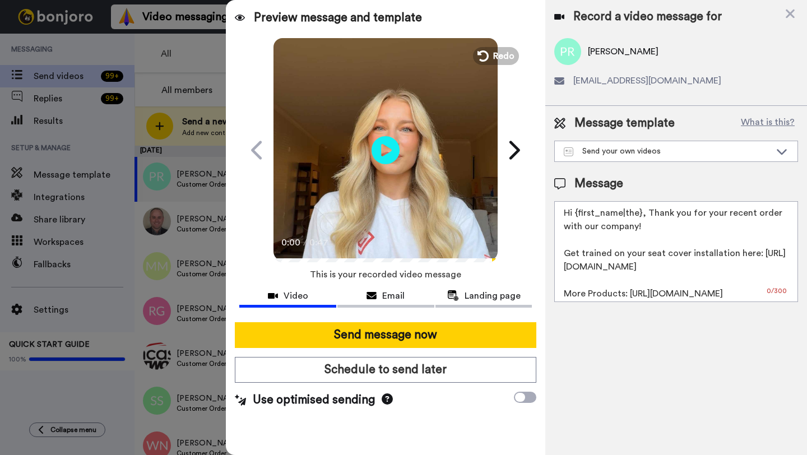
drag, startPoint x: 640, startPoint y: 216, endPoint x: 576, endPoint y: 216, distance: 63.9
click at [576, 216] on textarea "Hi {first_name|the}, Thank you for your recent order with our company! Get trai…" at bounding box center [676, 251] width 244 height 101
paste textarea "Peter"
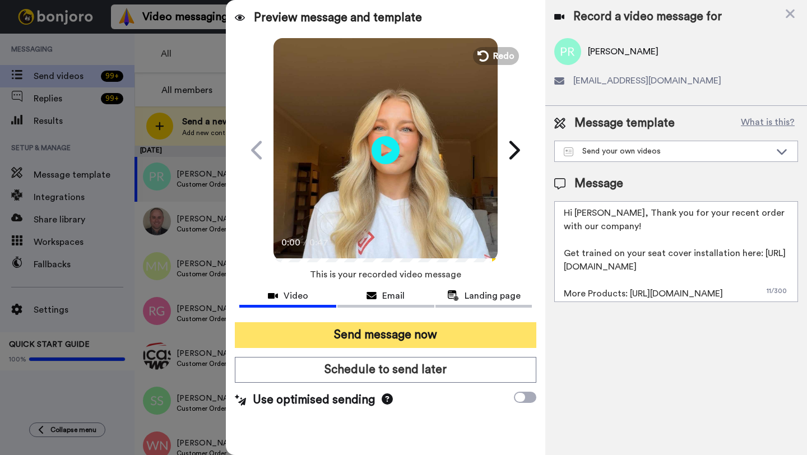
type textarea "Hi Peter, Thank you for your recent order with our company! Get trained on your…"
click at [454, 334] on button "Send message now" at bounding box center [385, 335] width 301 height 26
